Goal: Information Seeking & Learning: Find specific fact

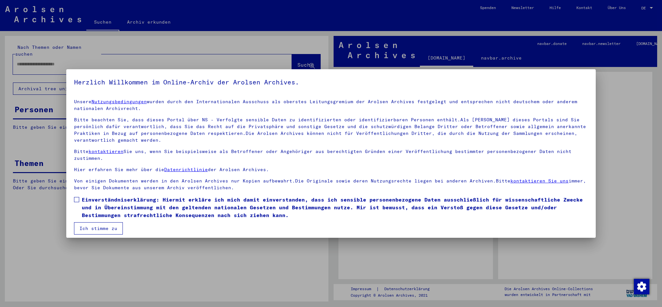
click at [77, 199] on span at bounding box center [76, 199] width 5 height 5
click at [97, 227] on button "Ich stimme zu" at bounding box center [98, 228] width 49 height 12
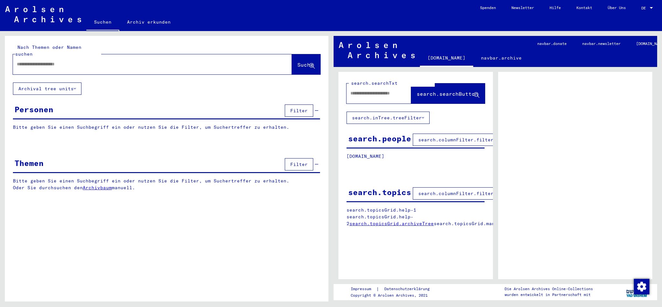
click at [40, 62] on div at bounding box center [144, 64] width 263 height 15
click at [40, 61] on input "text" at bounding box center [146, 64] width 259 height 7
type input "******"
click at [40, 61] on input "text" at bounding box center [146, 64] width 259 height 7
type input "**********"
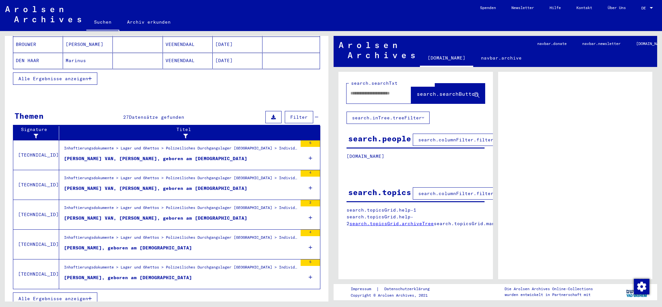
click at [100, 244] on div "[PERSON_NAME], geboren am [DEMOGRAPHIC_DATA]" at bounding box center [128, 247] width 128 height 7
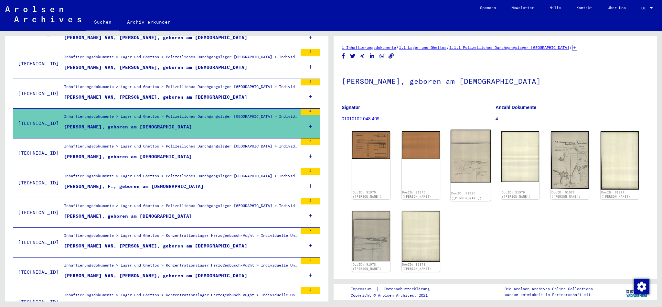
click at [475, 168] on img at bounding box center [470, 156] width 40 height 53
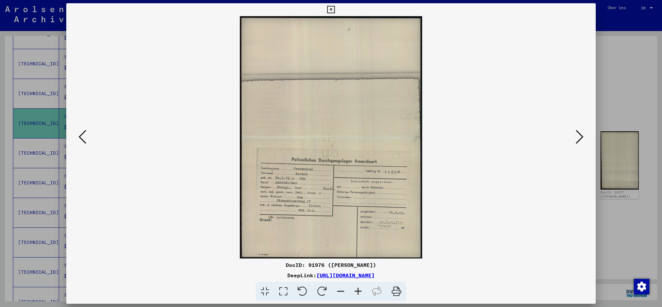
click at [334, 11] on icon at bounding box center [330, 10] width 7 height 8
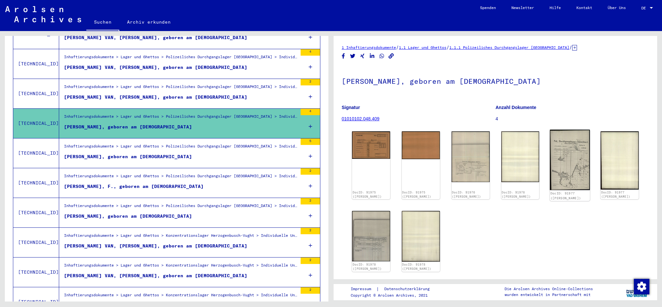
click at [567, 165] on img at bounding box center [570, 160] width 40 height 60
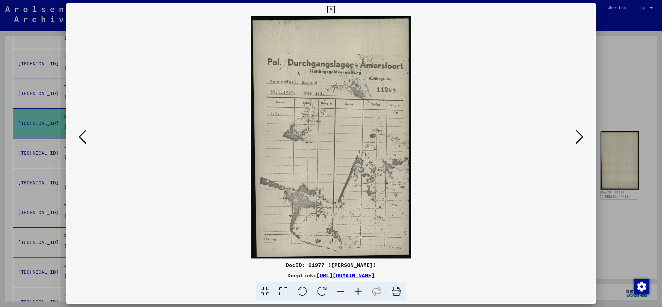
click at [334, 7] on icon at bounding box center [330, 10] width 7 height 8
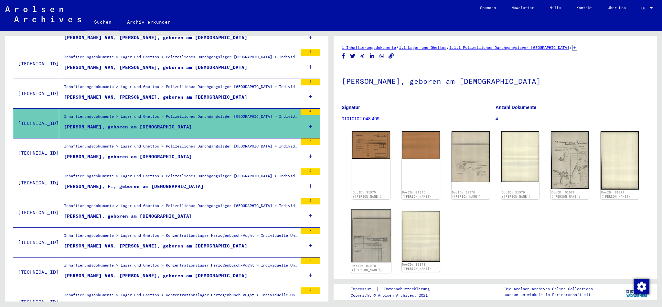
click at [368, 238] on img at bounding box center [371, 235] width 40 height 53
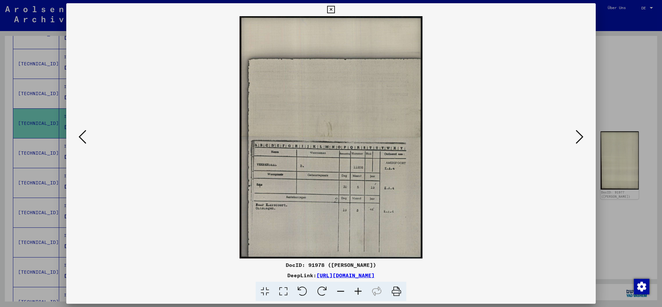
click at [334, 8] on icon at bounding box center [330, 10] width 7 height 8
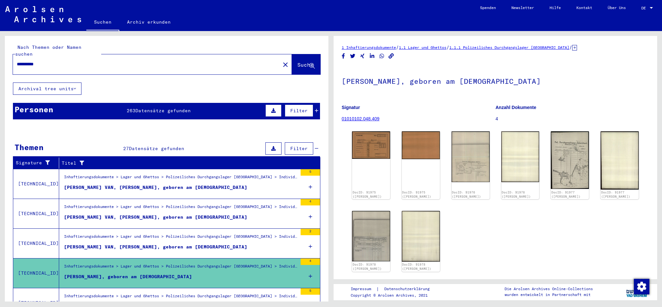
click at [104, 184] on div "[PERSON_NAME] VAN, [PERSON_NAME], geboren am [DEMOGRAPHIC_DATA]" at bounding box center [155, 187] width 183 height 7
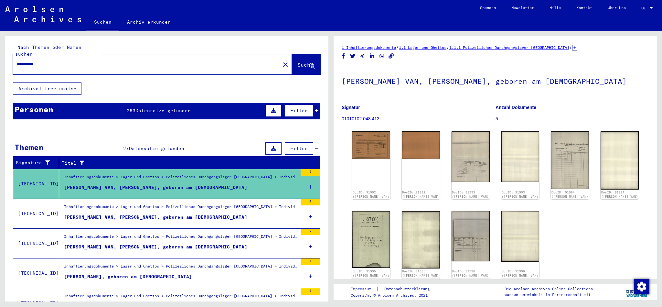
click at [132, 214] on div "[PERSON_NAME] VAN, [PERSON_NAME], geboren am [DEMOGRAPHIC_DATA]" at bounding box center [155, 217] width 183 height 7
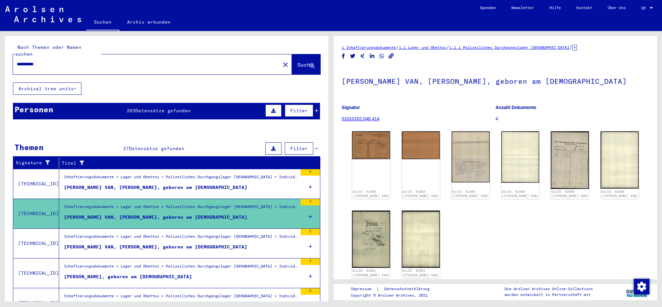
click at [141, 243] on div "[PERSON_NAME] VAN, [PERSON_NAME], geboren am [DEMOGRAPHIC_DATA]" at bounding box center [155, 246] width 183 height 7
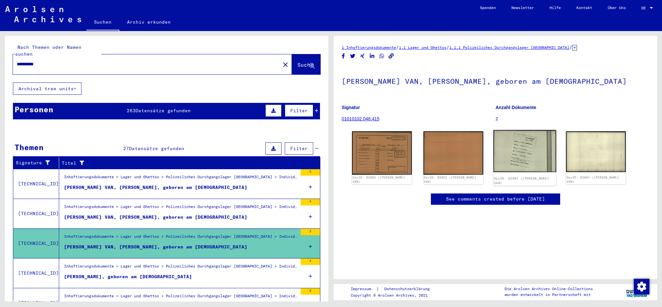
click at [515, 158] on img at bounding box center [524, 151] width 63 height 42
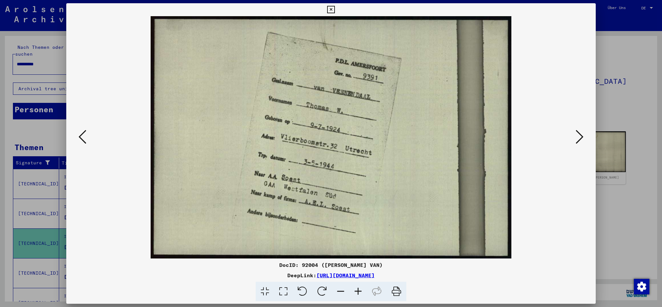
click at [334, 9] on icon at bounding box center [330, 10] width 7 height 8
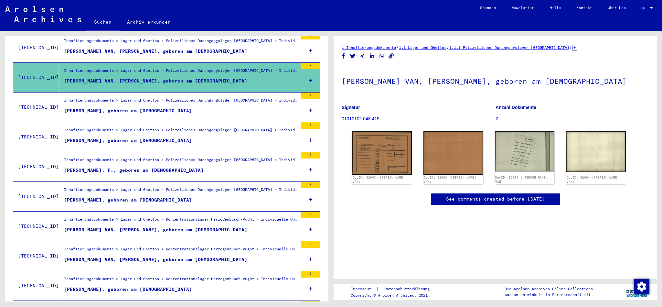
scroll to position [168, 0]
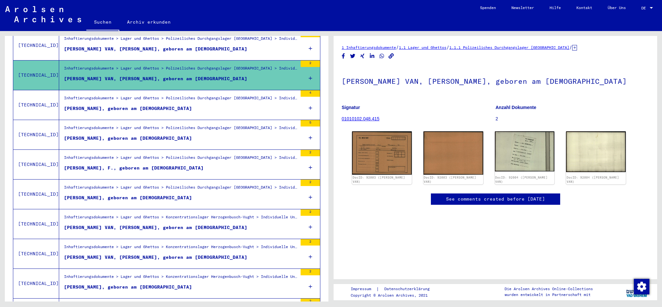
click at [128, 135] on div "[PERSON_NAME], geboren am [DEMOGRAPHIC_DATA]" at bounding box center [128, 138] width 128 height 7
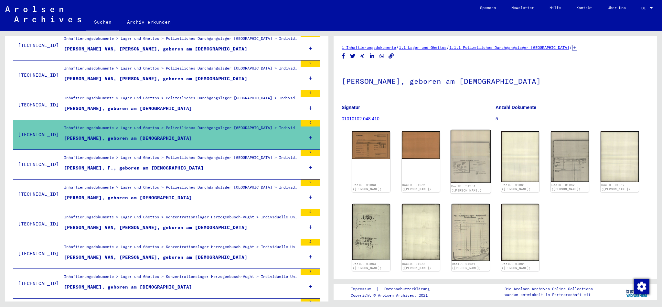
click at [476, 167] on img at bounding box center [470, 156] width 40 height 53
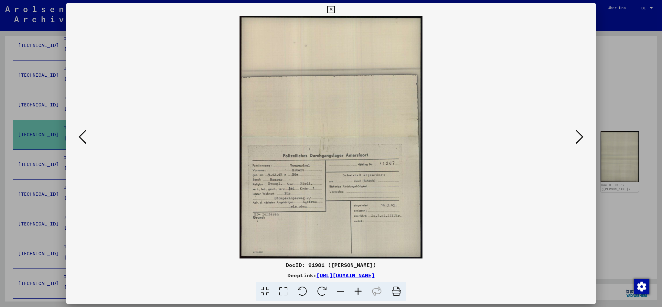
click at [334, 7] on icon at bounding box center [330, 10] width 7 height 8
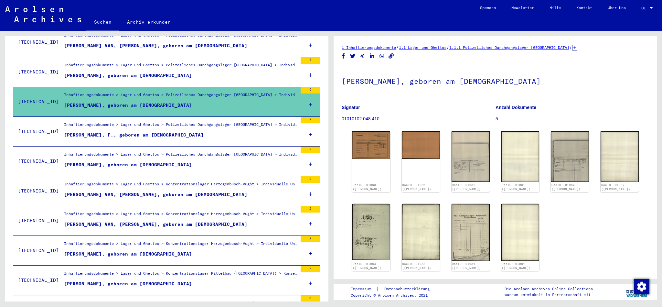
scroll to position [225, 0]
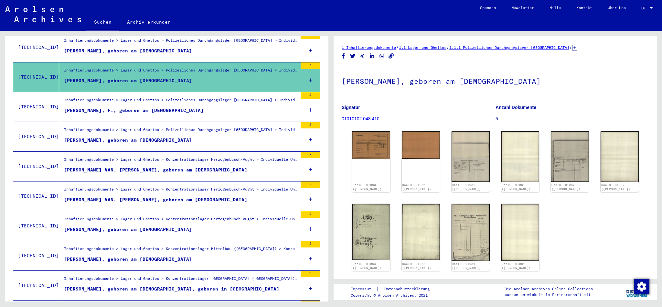
click at [146, 166] on div "[PERSON_NAME] VAN, [PERSON_NAME], geboren am [DEMOGRAPHIC_DATA]" at bounding box center [155, 169] width 183 height 7
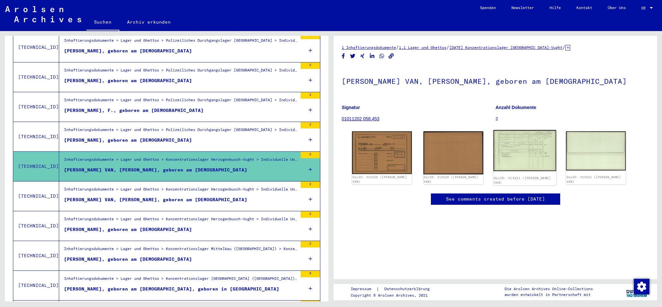
click at [522, 146] on img at bounding box center [524, 150] width 63 height 41
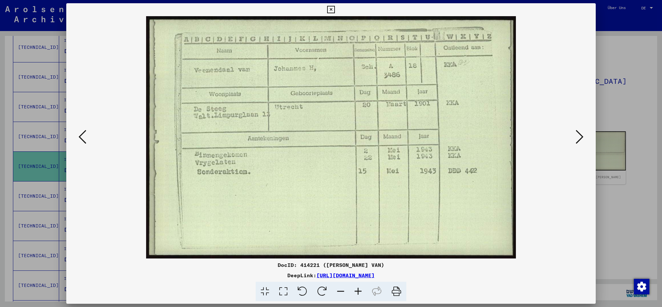
click at [334, 7] on icon at bounding box center [330, 10] width 7 height 8
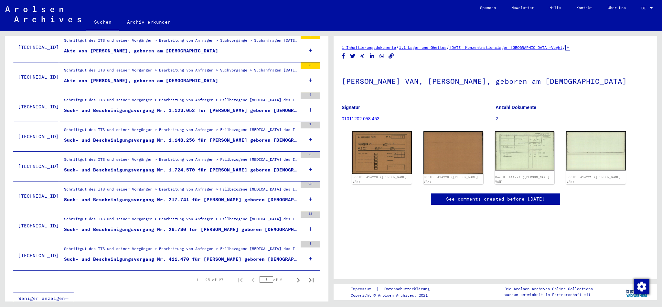
scroll to position [641, 0]
click at [298, 276] on icon "Next page" at bounding box center [298, 280] width 9 height 9
type input "*"
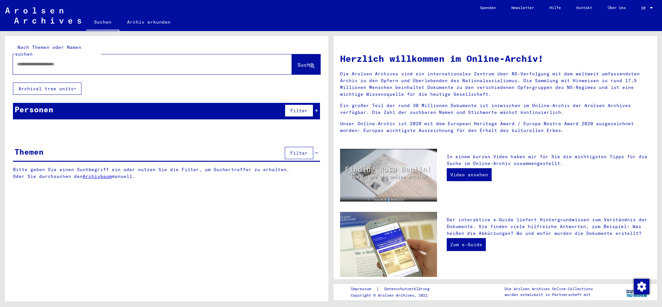
type input "**********"
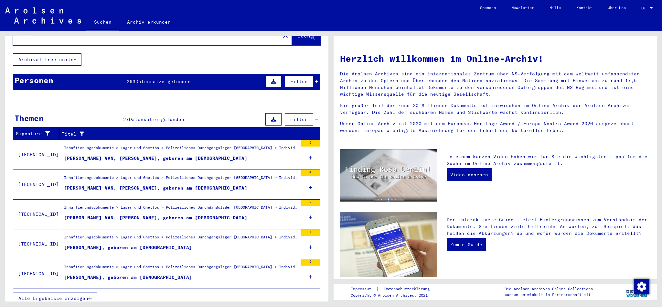
scroll to position [29, 0]
